Goal: Register for event/course

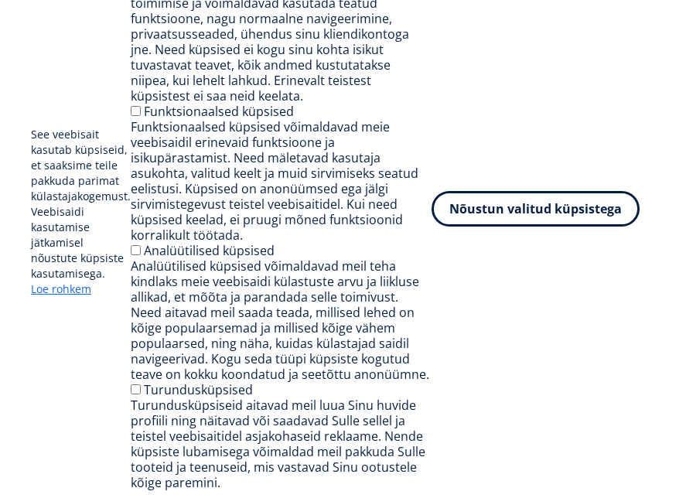
click at [569, 220] on button "Nõustun valitud küpsistega" at bounding box center [535, 209] width 208 height 36
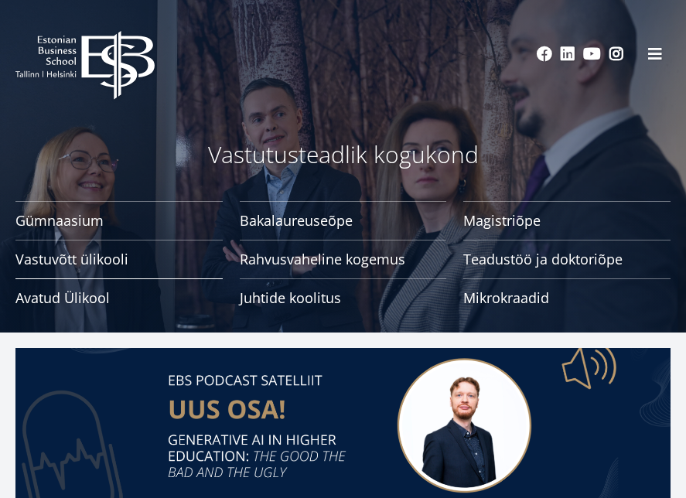
click at [41, 295] on span "Avatud Ülikool Tutvu ja registreeru" at bounding box center [118, 297] width 207 height 15
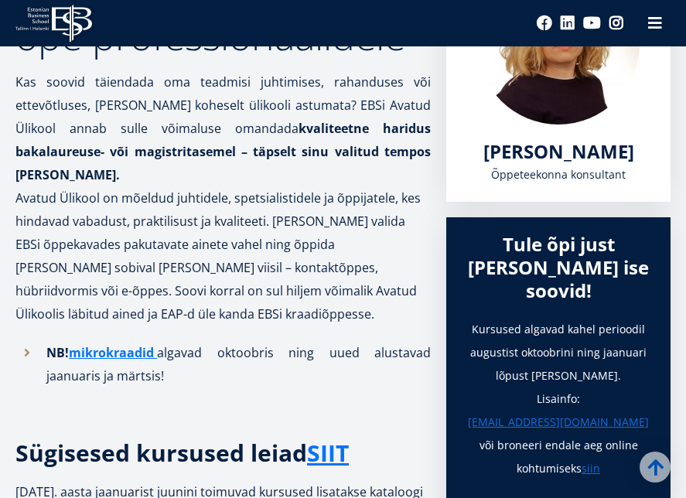
scroll to position [318, 0]
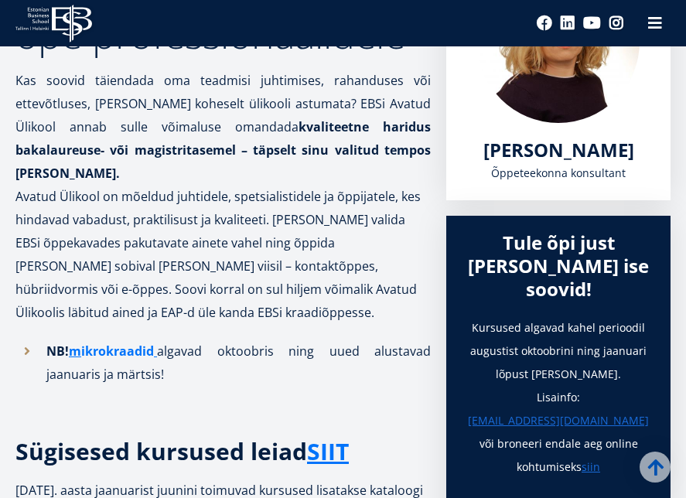
click at [124, 339] on link "ikrokraadid" at bounding box center [117, 350] width 73 height 23
